Goal: Transaction & Acquisition: Purchase product/service

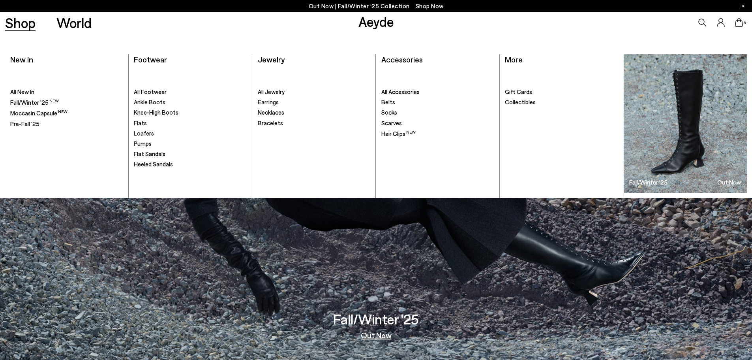
click at [156, 103] on span "Ankle Boots" at bounding box center [150, 101] width 32 height 7
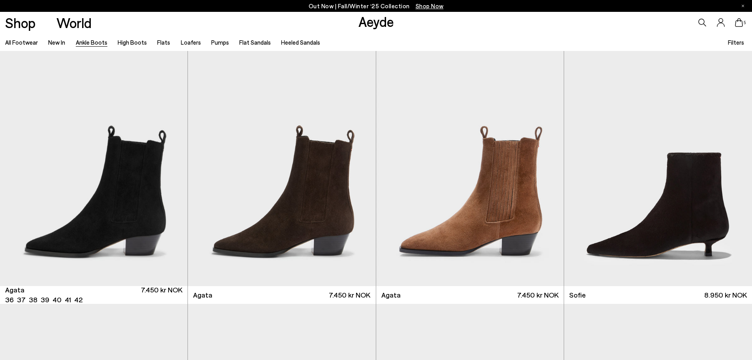
scroll to position [513, 0]
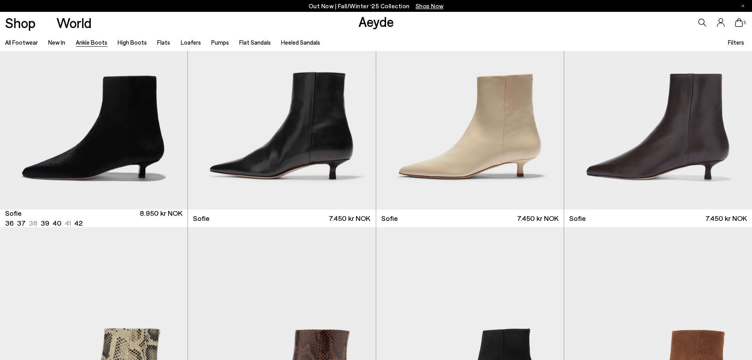
scroll to position [839, 0]
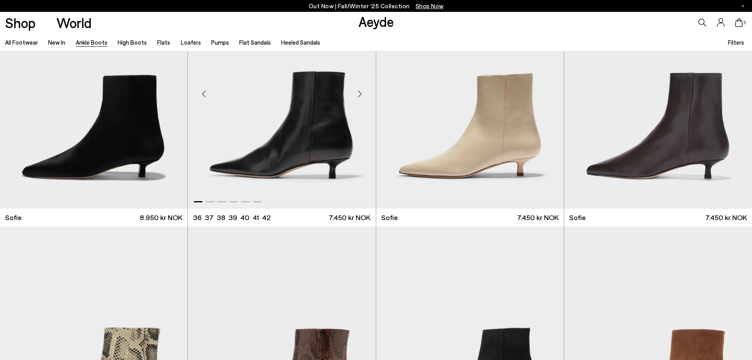
click at [308, 134] on img "1 / 6" at bounding box center [282, 91] width 188 height 236
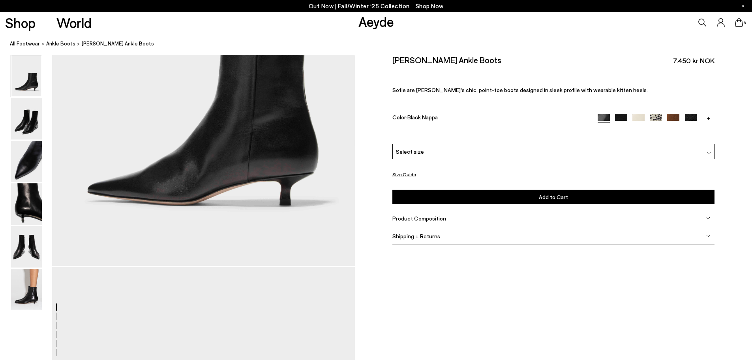
scroll to position [197, 0]
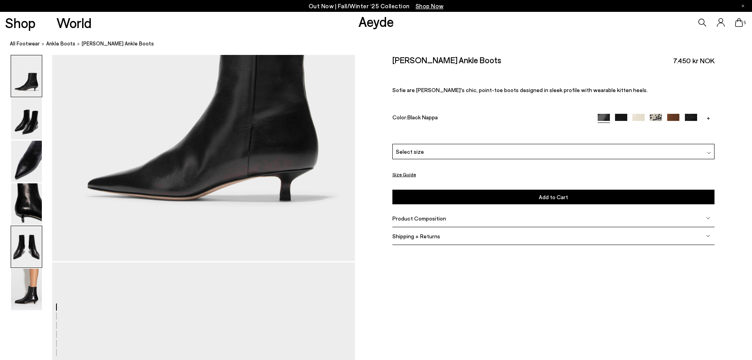
click at [24, 243] on img at bounding box center [26, 246] width 31 height 41
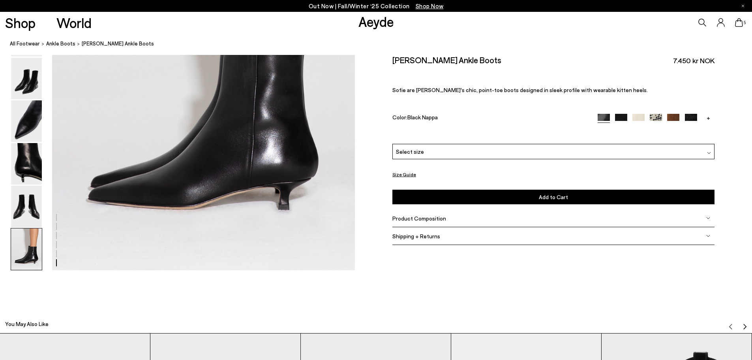
scroll to position [2174, 0]
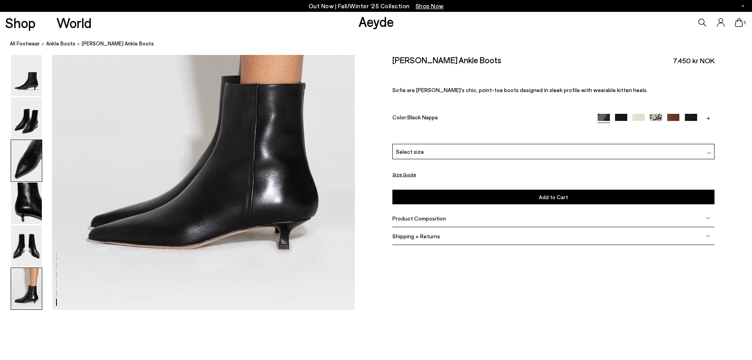
click at [33, 159] on img at bounding box center [26, 160] width 31 height 41
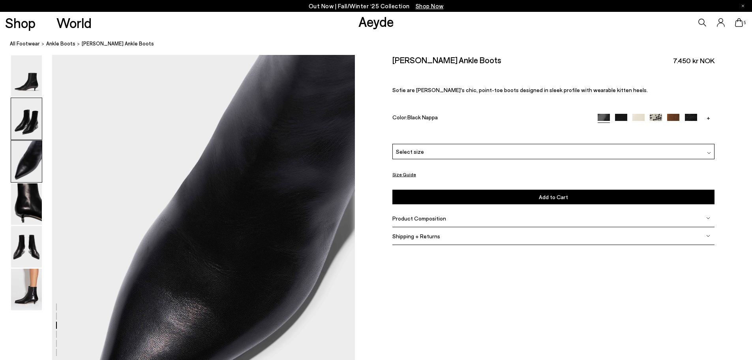
click at [25, 125] on img at bounding box center [26, 118] width 31 height 41
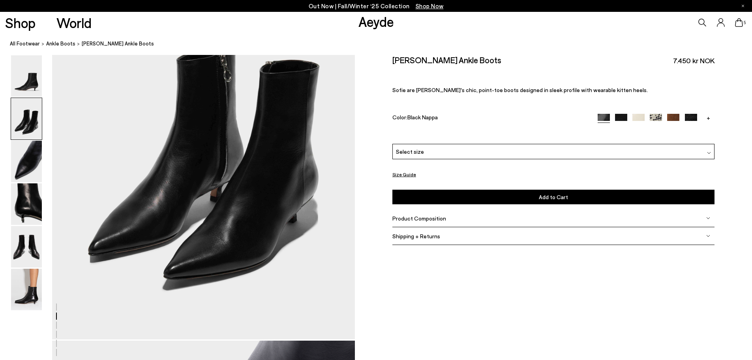
scroll to position [485, 0]
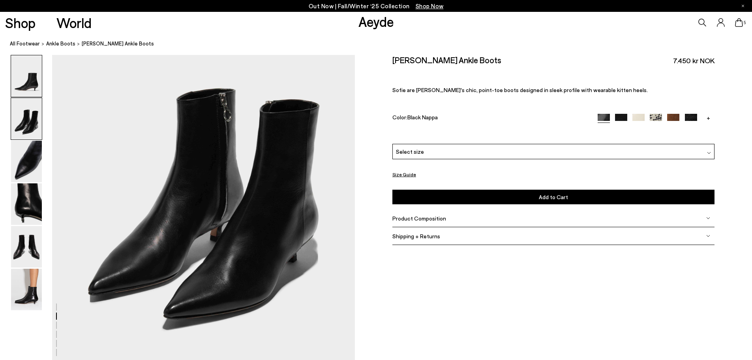
click at [35, 90] on img at bounding box center [26, 75] width 31 height 41
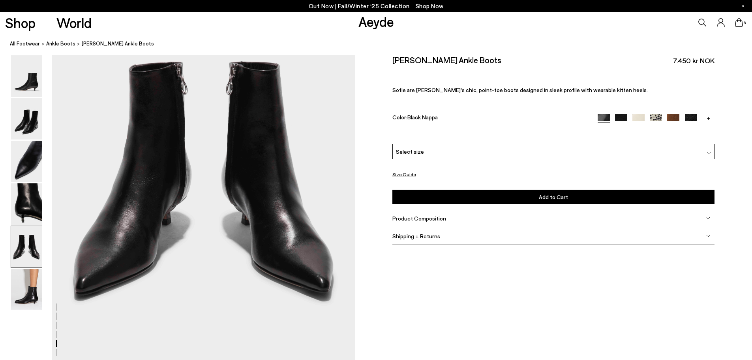
scroll to position [1684, 0]
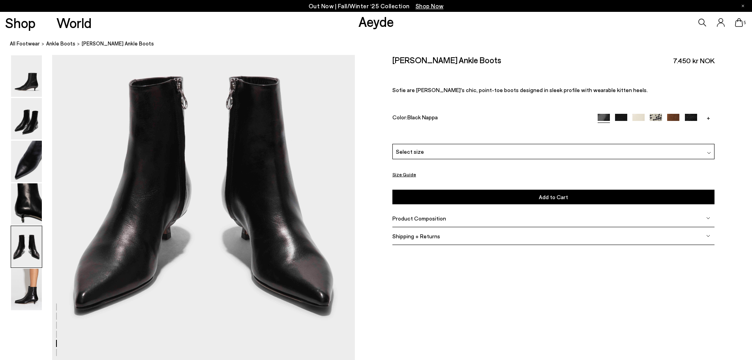
click at [430, 216] on span "Product Composition" at bounding box center [420, 218] width 54 height 7
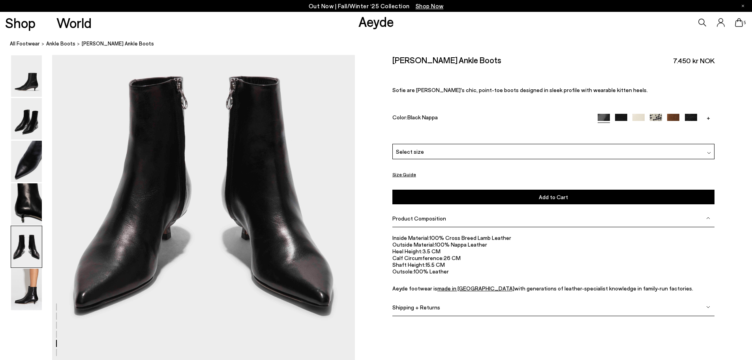
click at [429, 307] on span "Shipping + Returns" at bounding box center [417, 306] width 48 height 7
